Goal: Information Seeking & Learning: Stay updated

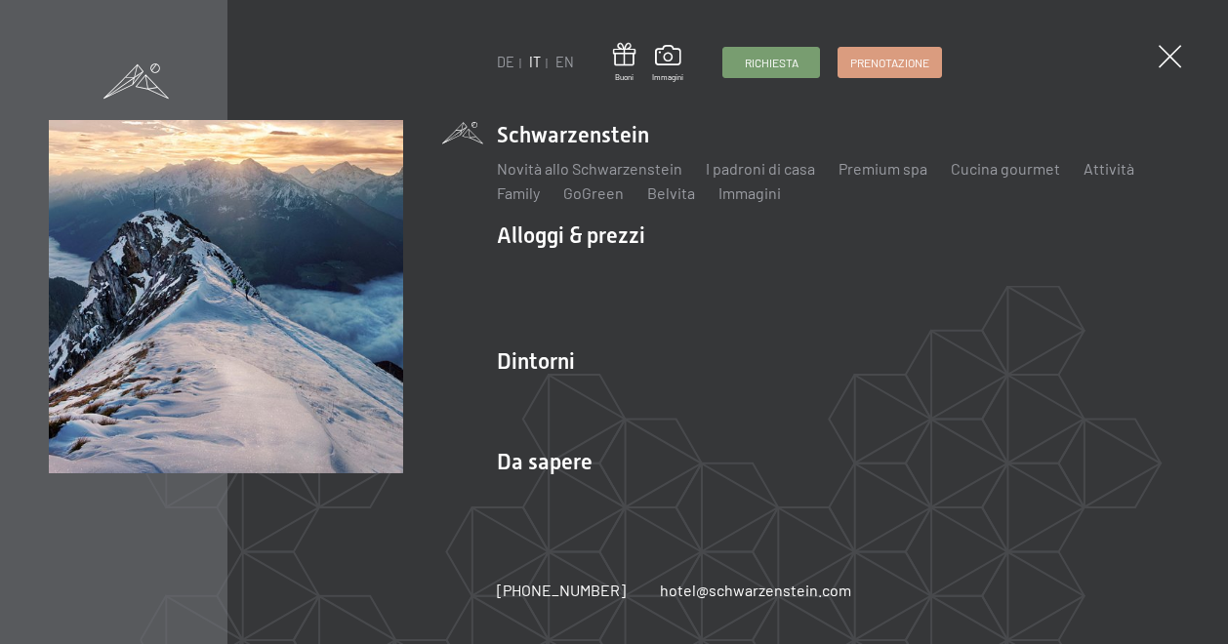
click at [905, 434] on ul "Schwarzenstein Novità allo Schwarzenstein I padroni di casa Premium spa Cucina …" at bounding box center [838, 322] width 682 height 405
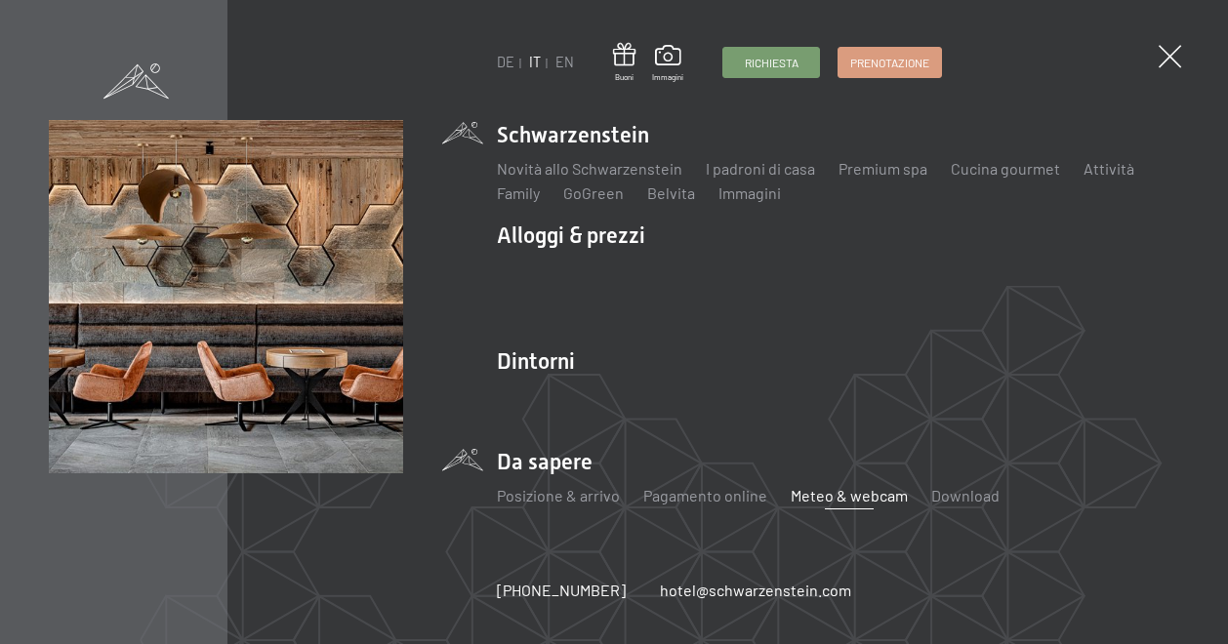
click at [816, 493] on link "Meteo & webcam" at bounding box center [849, 495] width 117 height 19
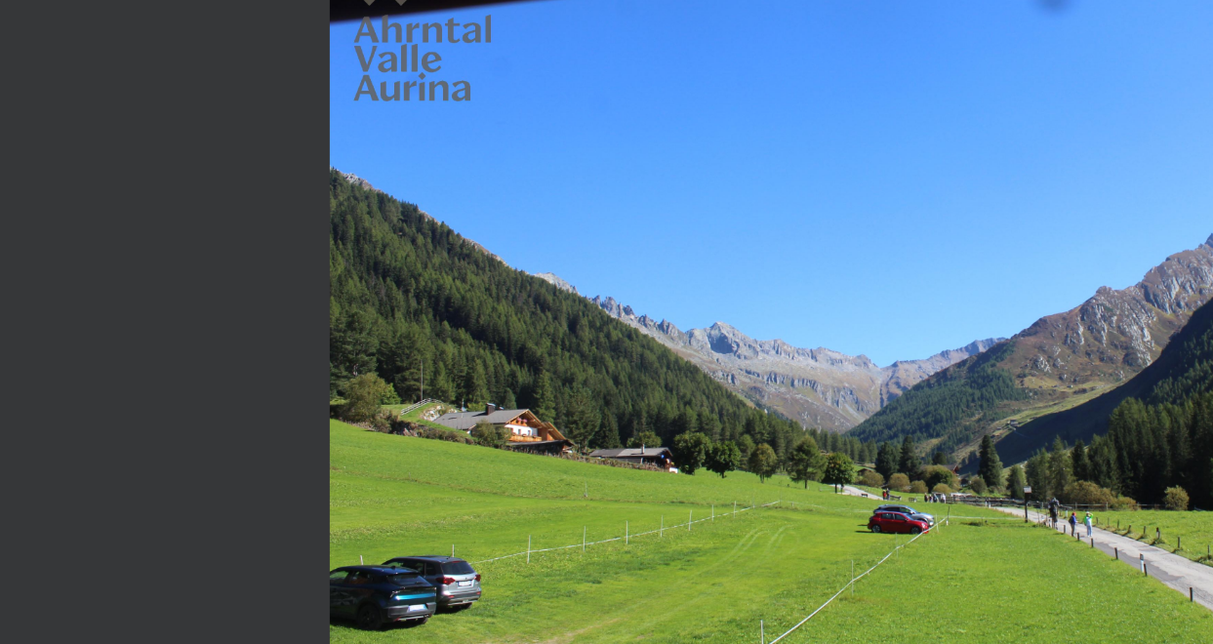
scroll to position [3276, 0]
